Goal: Task Accomplishment & Management: Manage account settings

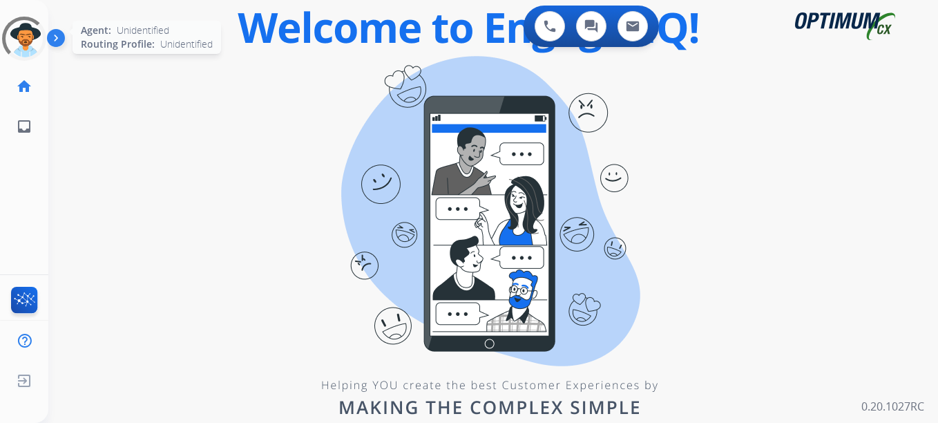
click at [26, 47] on div at bounding box center [24, 39] width 50 height 50
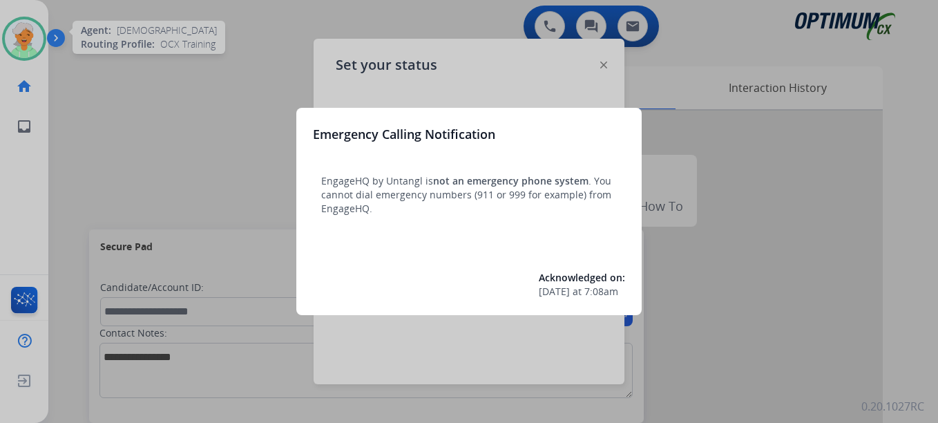
click at [61, 94] on div at bounding box center [469, 211] width 938 height 423
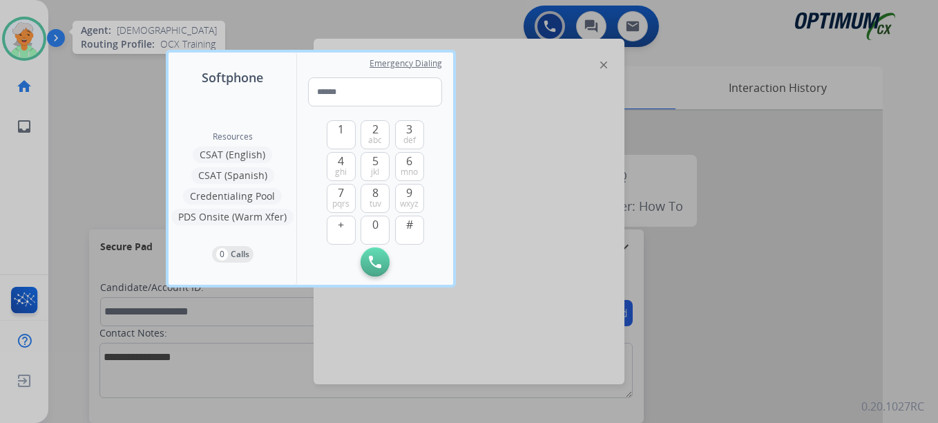
click at [26, 57] on div at bounding box center [469, 211] width 938 height 423
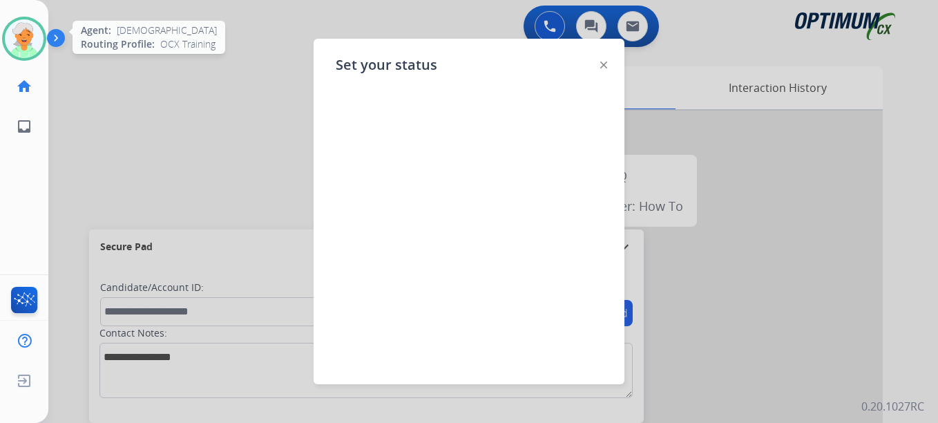
click at [26, 57] on img at bounding box center [24, 38] width 39 height 39
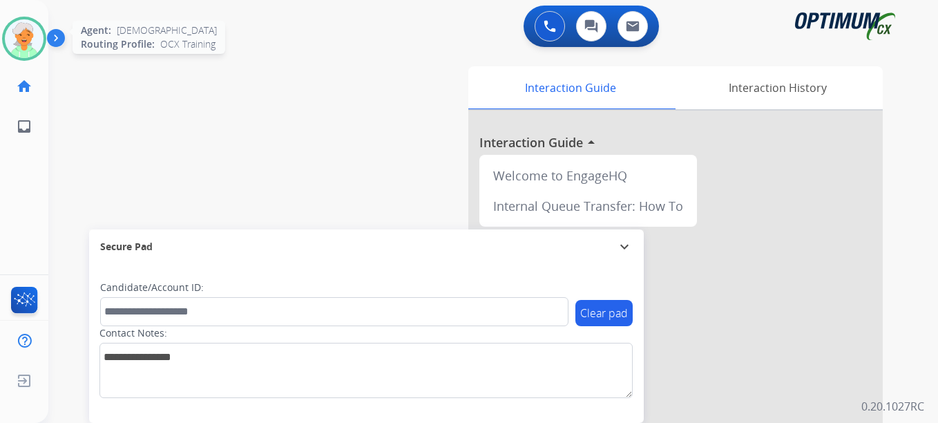
click at [23, 39] on img at bounding box center [24, 38] width 39 height 39
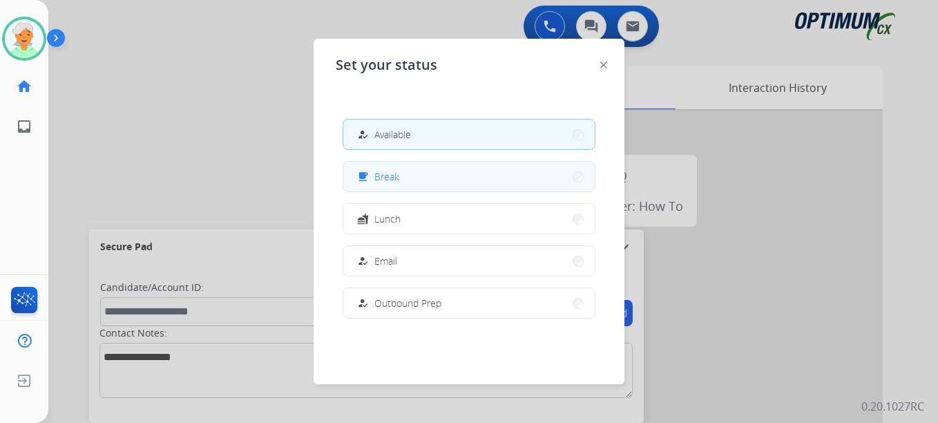
click at [402, 182] on button "free_breakfast Break" at bounding box center [468, 177] width 251 height 30
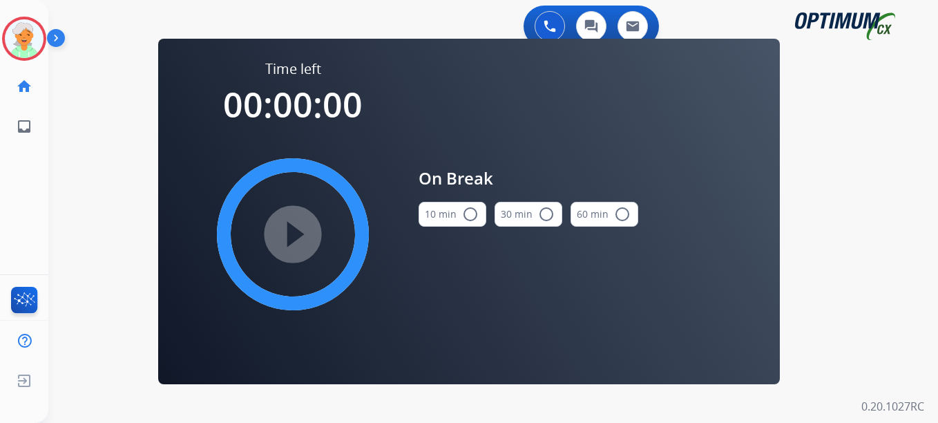
click at [466, 216] on mat-icon "radio_button_unchecked" at bounding box center [470, 214] width 17 height 17
click at [285, 241] on mat-icon "play_circle_filled" at bounding box center [293, 234] width 17 height 17
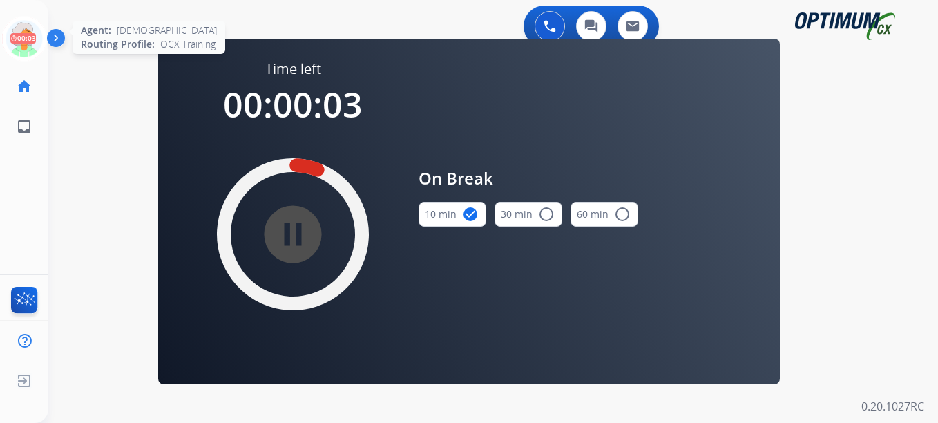
click at [17, 42] on icon at bounding box center [24, 39] width 45 height 45
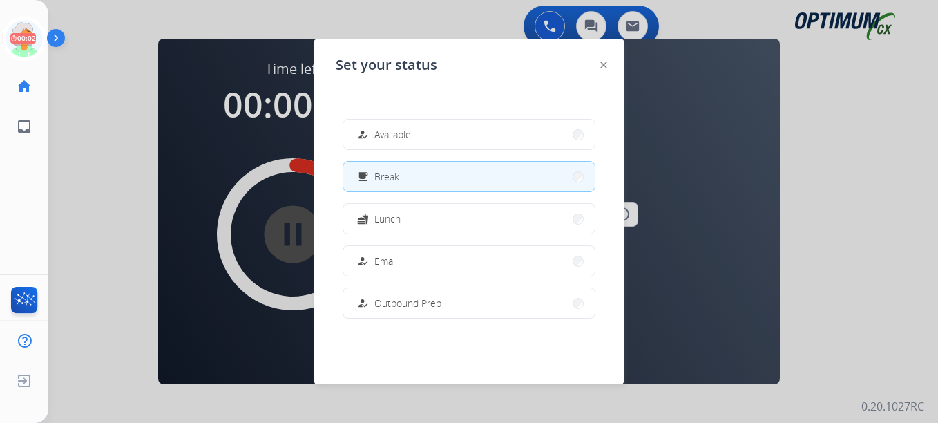
click at [409, 277] on div "how_to_reg Available free_breakfast Break fastfood Lunch how_to_reg Email how_t…" at bounding box center [469, 218] width 267 height 221
click at [411, 263] on button "how_to_reg Email" at bounding box center [468, 261] width 251 height 30
